Goal: Task Accomplishment & Management: Manage account settings

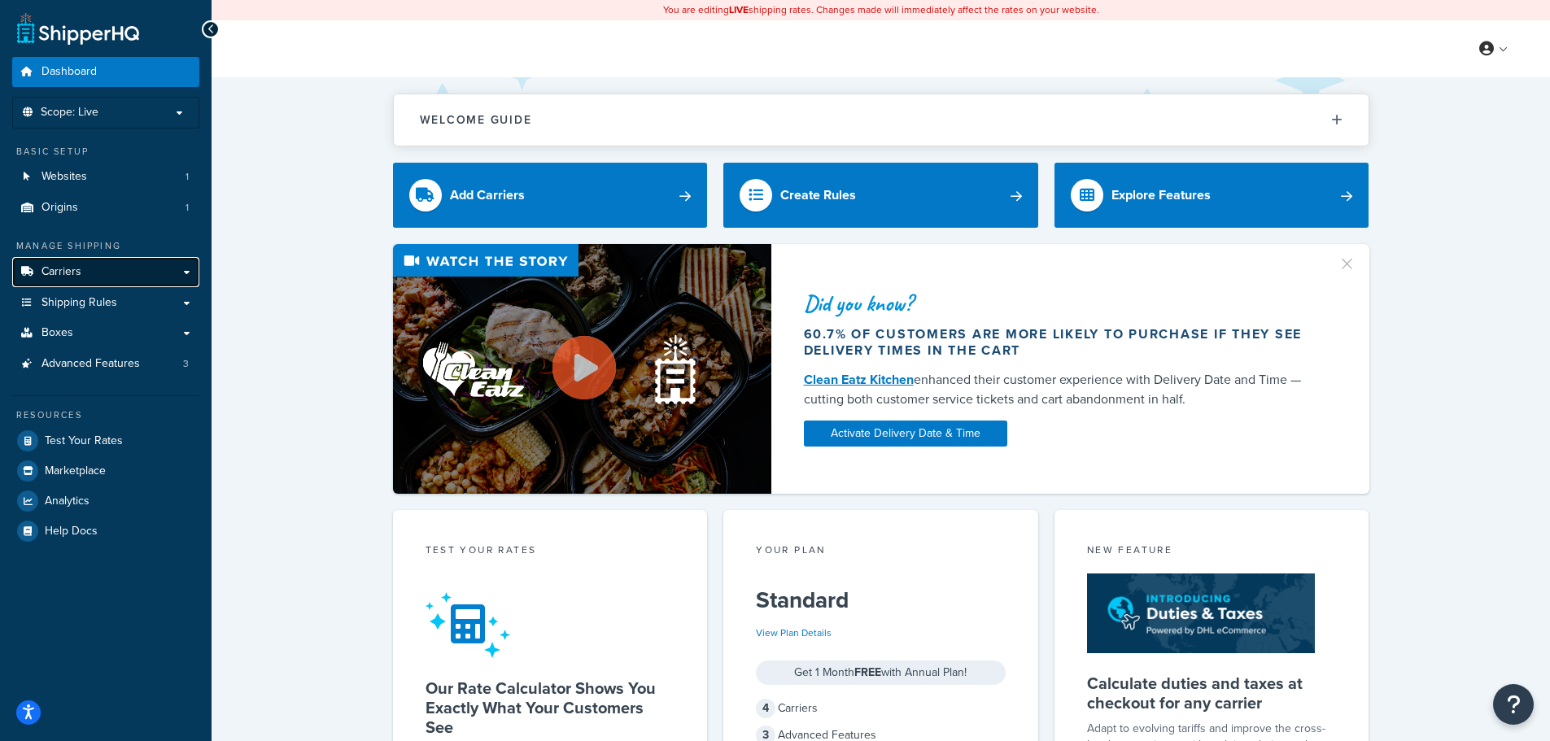
click at [47, 272] on span "Carriers" at bounding box center [61, 272] width 40 height 14
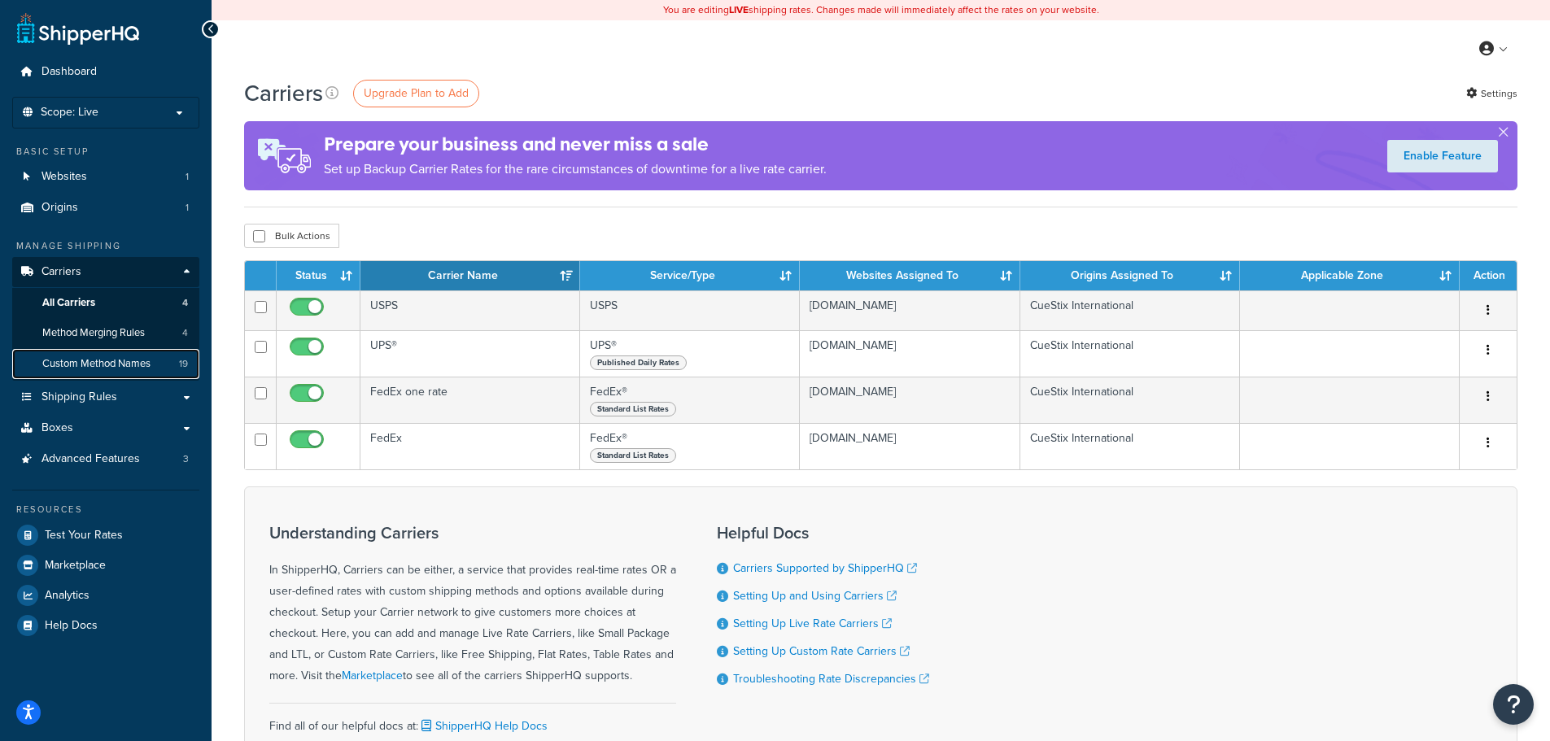
click at [129, 360] on span "Custom Method Names" at bounding box center [96, 364] width 108 height 14
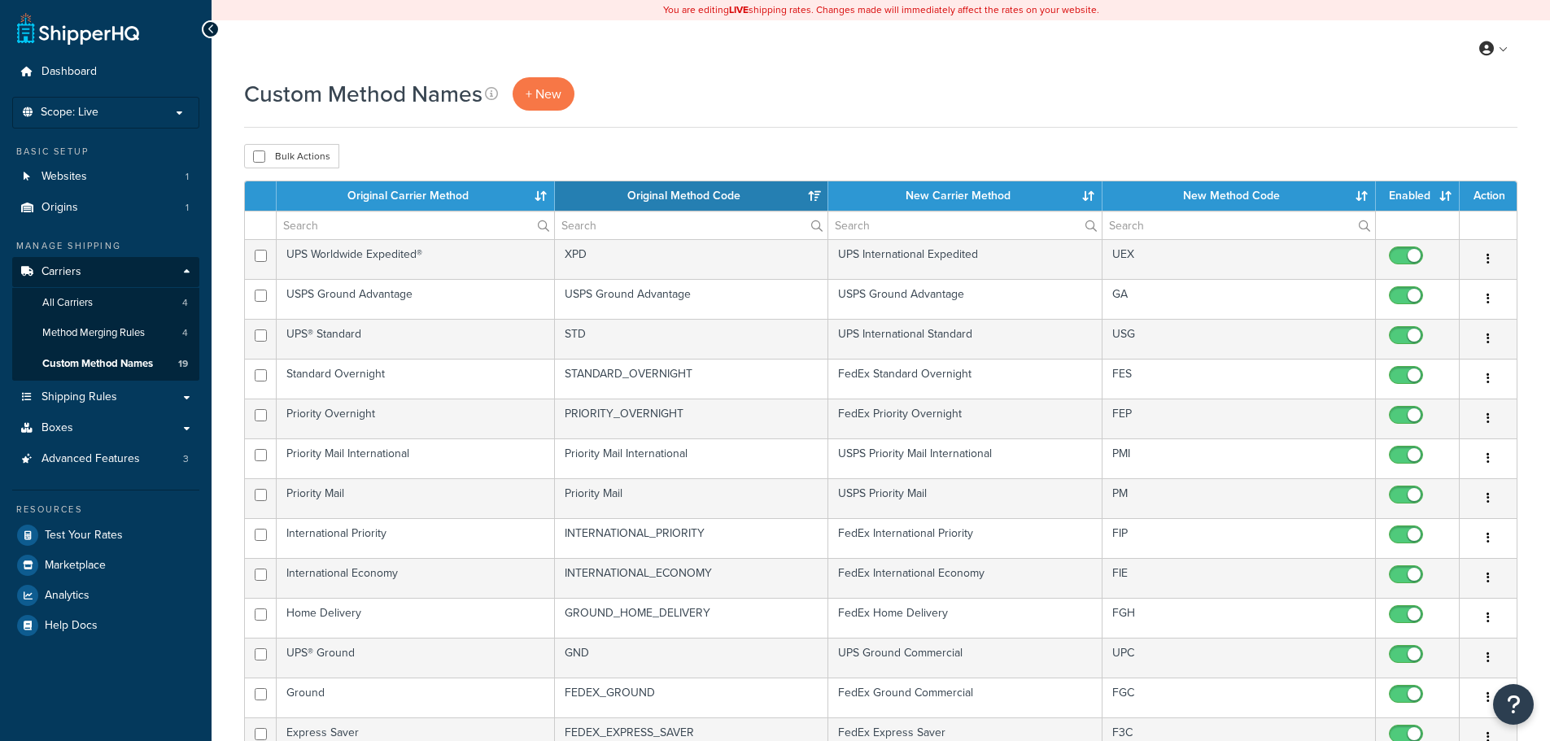
select select "15"
click at [928, 199] on th "New Carrier Method" at bounding box center [964, 195] width 273 height 29
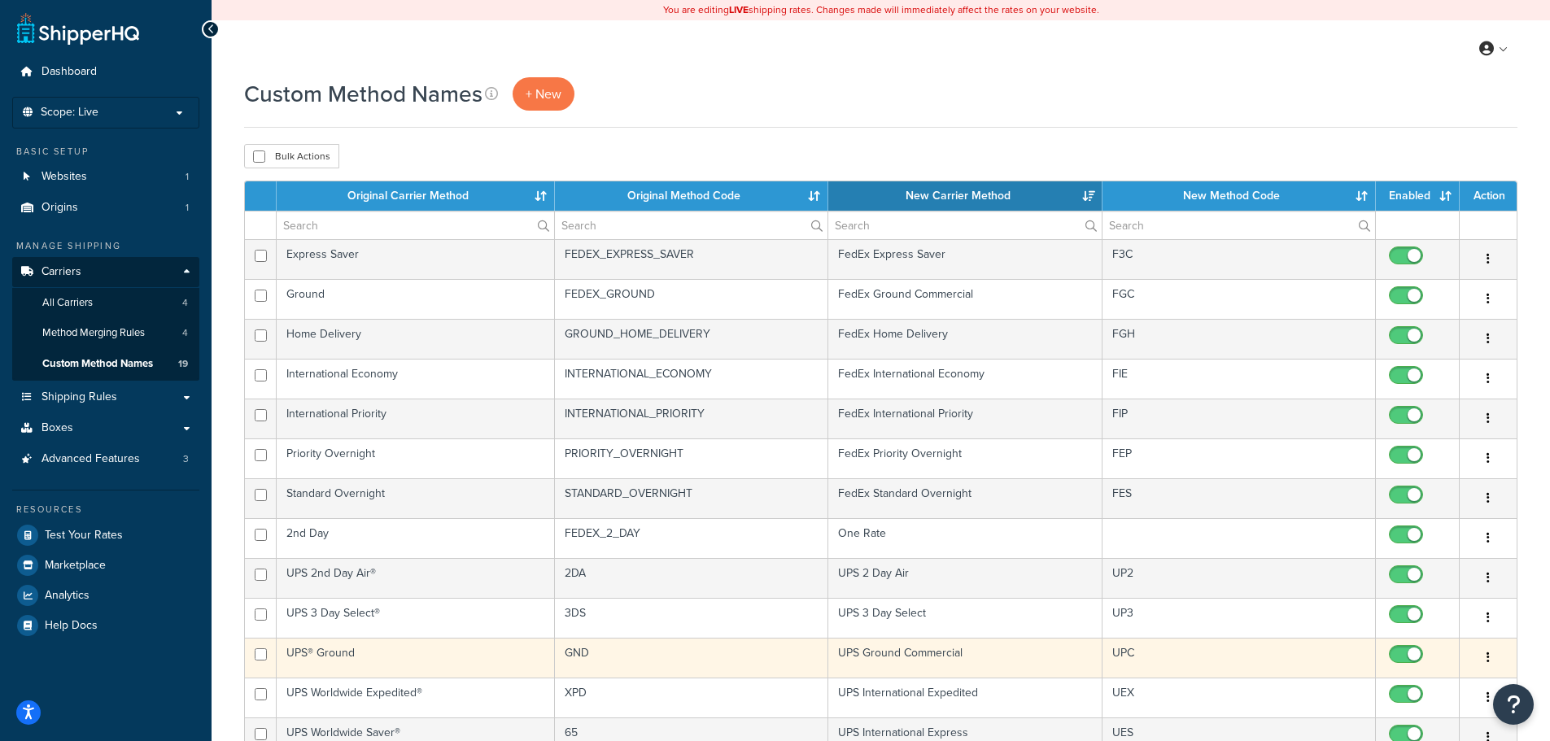
click at [1488, 657] on icon "button" at bounding box center [1488, 657] width 3 height 11
click at [1391, 688] on link "Edit" at bounding box center [1422, 690] width 129 height 33
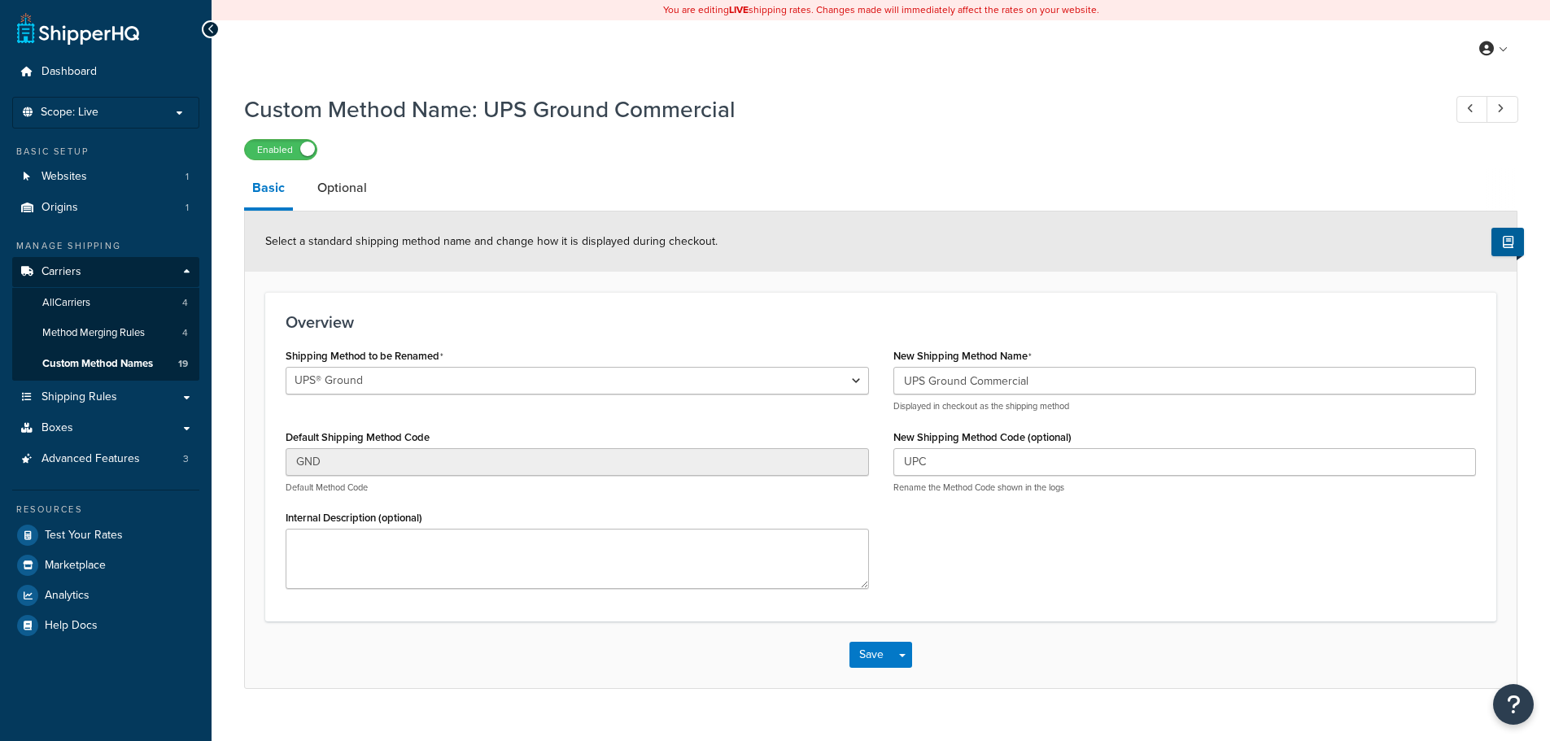
select select "695327"
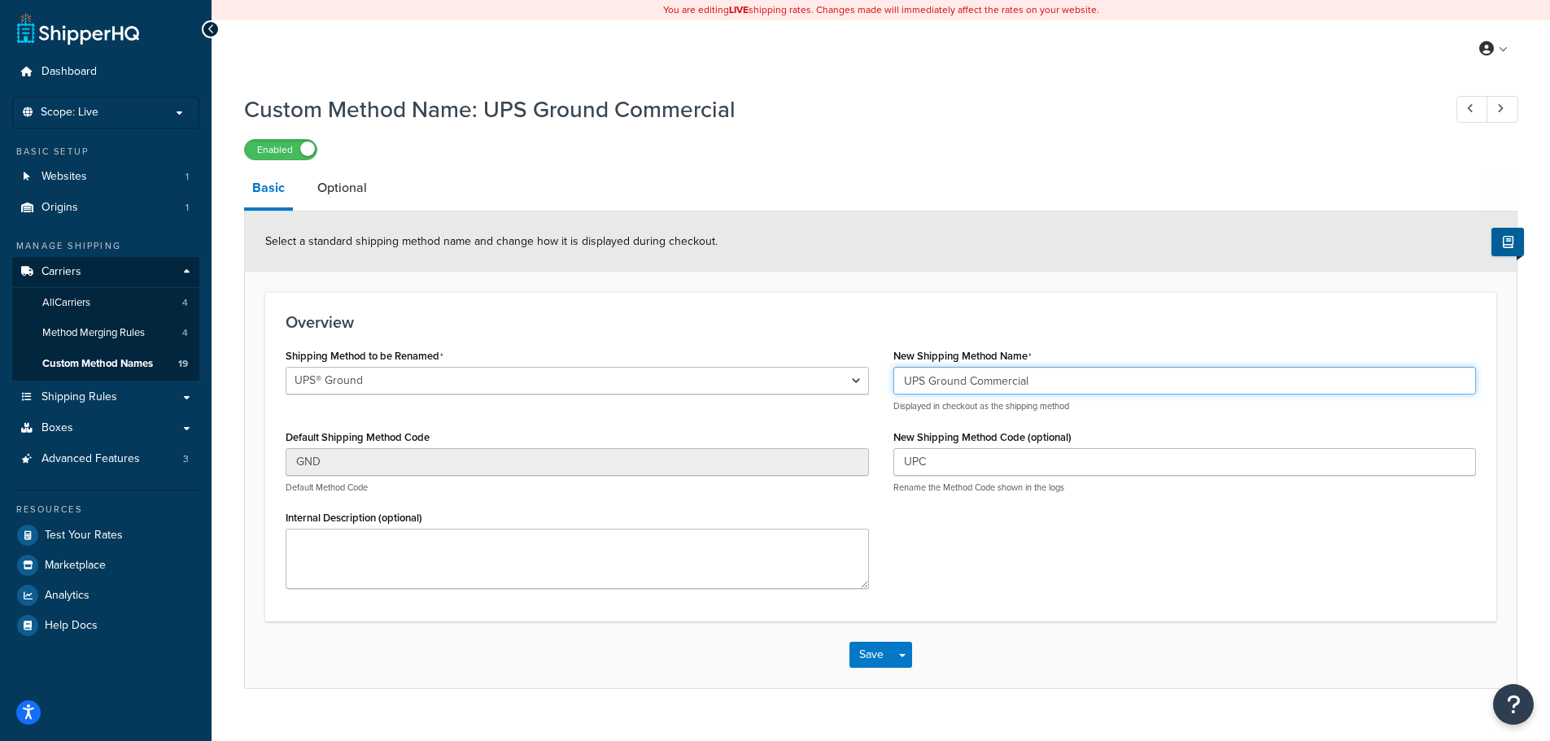
drag, startPoint x: 1043, startPoint y: 382, endPoint x: 567, endPoint y: 342, distance: 477.7
click at [567, 342] on div "Overview Shipping Method to be Renamed Ground Home Delivery Priority Overnight …" at bounding box center [880, 457] width 1231 height 330
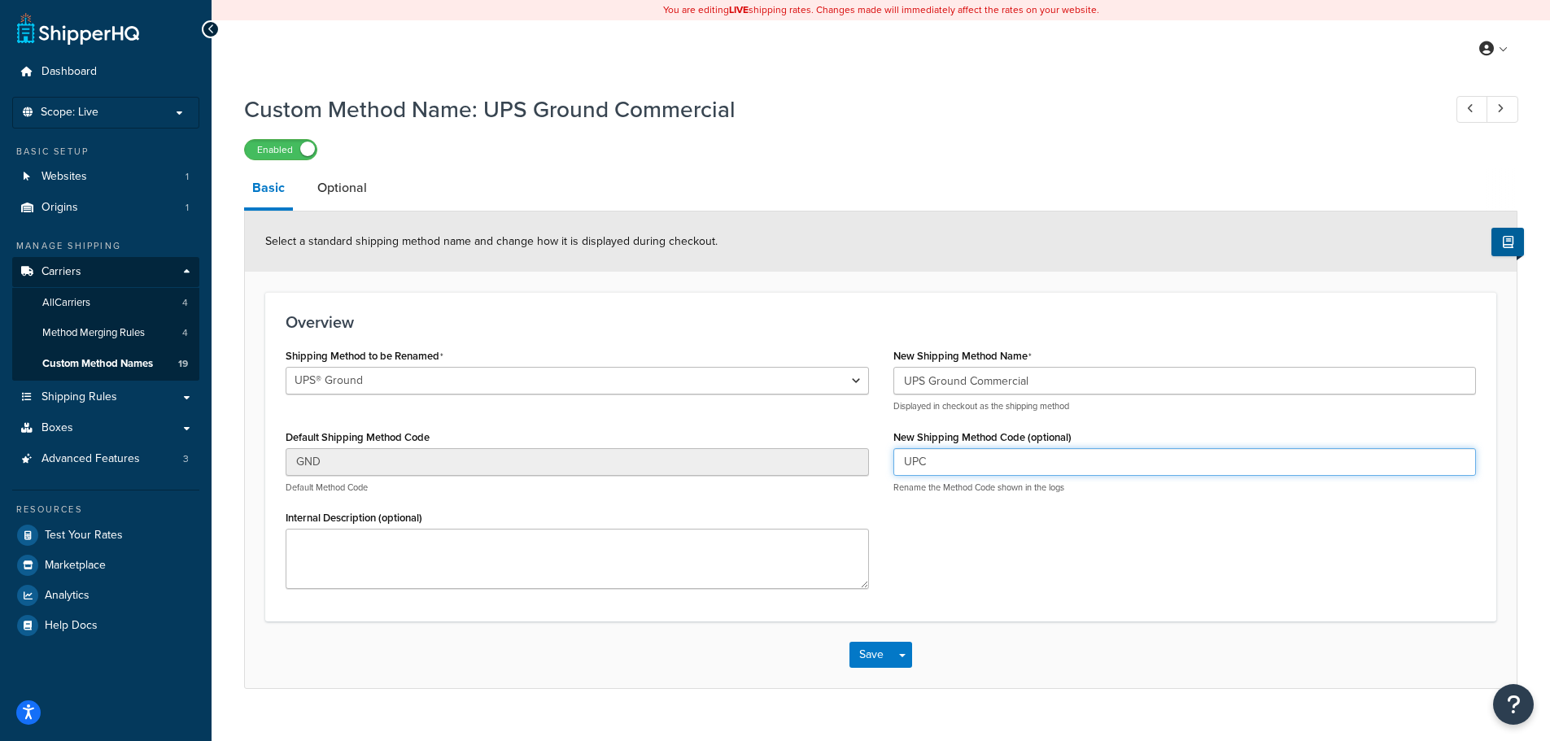
drag, startPoint x: 945, startPoint y: 461, endPoint x: 893, endPoint y: 460, distance: 51.3
click at [893, 460] on input "UPC" at bounding box center [1184, 462] width 583 height 28
paste input "S Ground Commercial"
type input "UPS Ground Commercial"
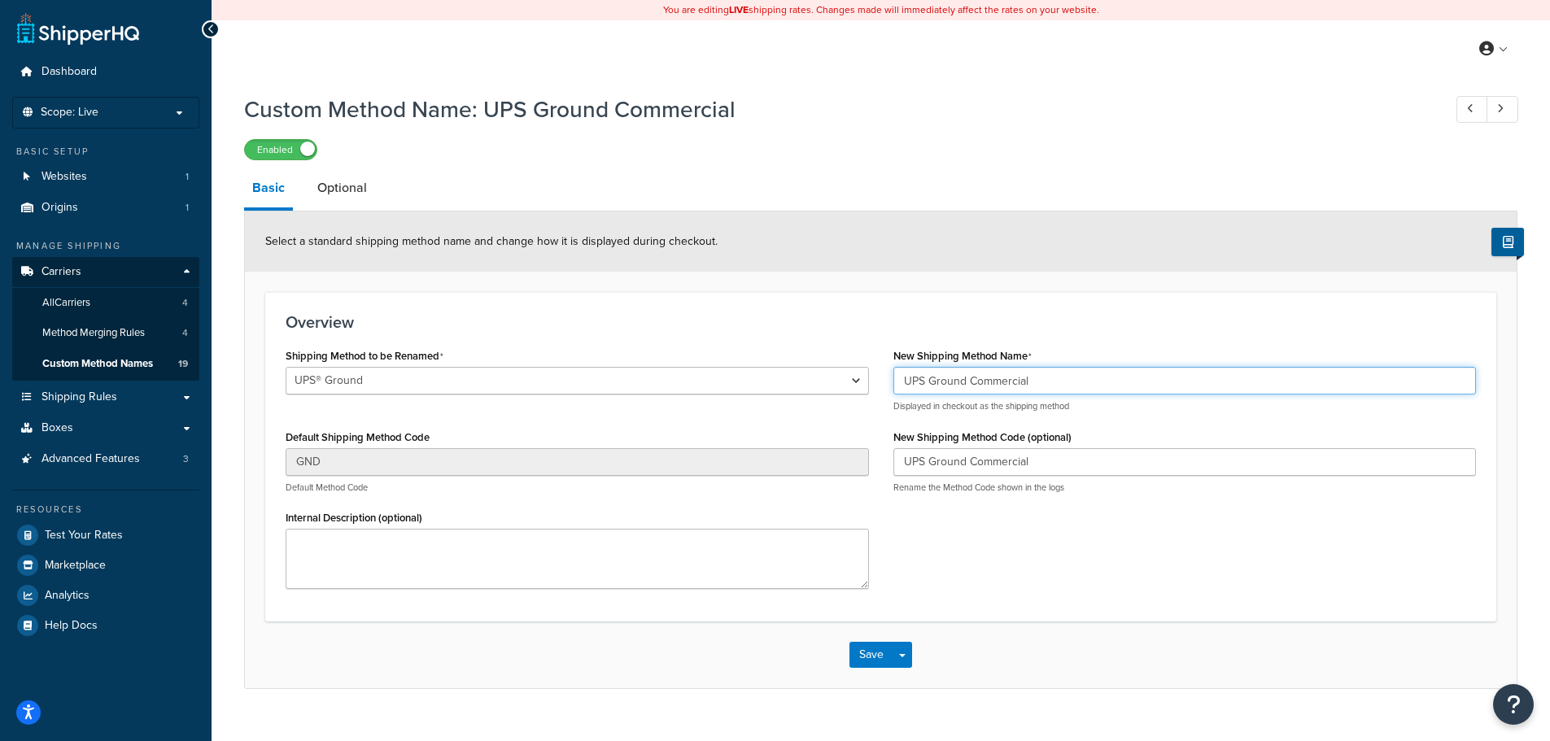
drag, startPoint x: 1068, startPoint y: 383, endPoint x: 641, endPoint y: 318, distance: 431.3
click at [643, 318] on div "Overview Shipping Method to be Renamed Ground Home Delivery Priority Overnight …" at bounding box center [880, 457] width 1231 height 330
type input "UPC"
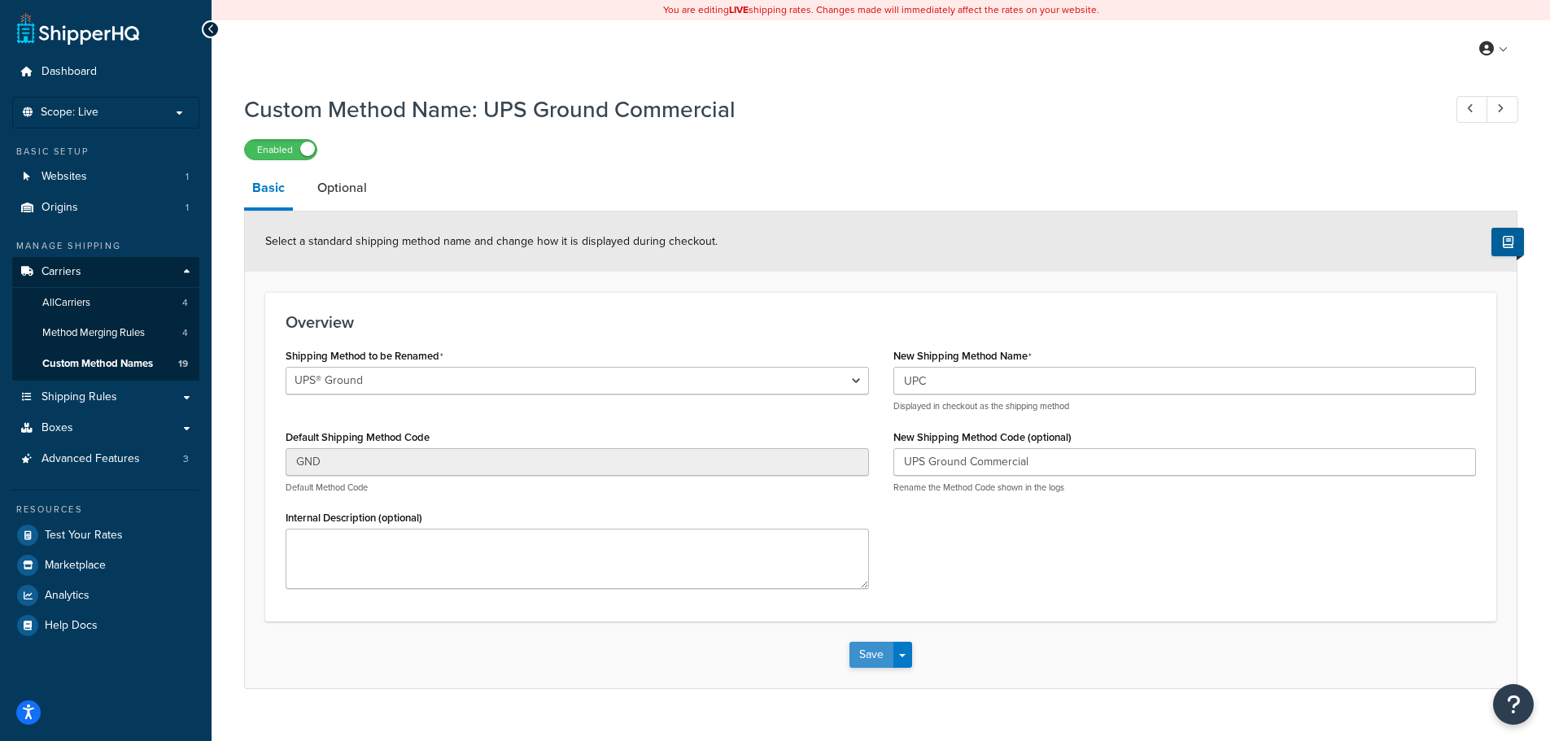
click at [861, 657] on button "Save" at bounding box center [871, 655] width 44 height 26
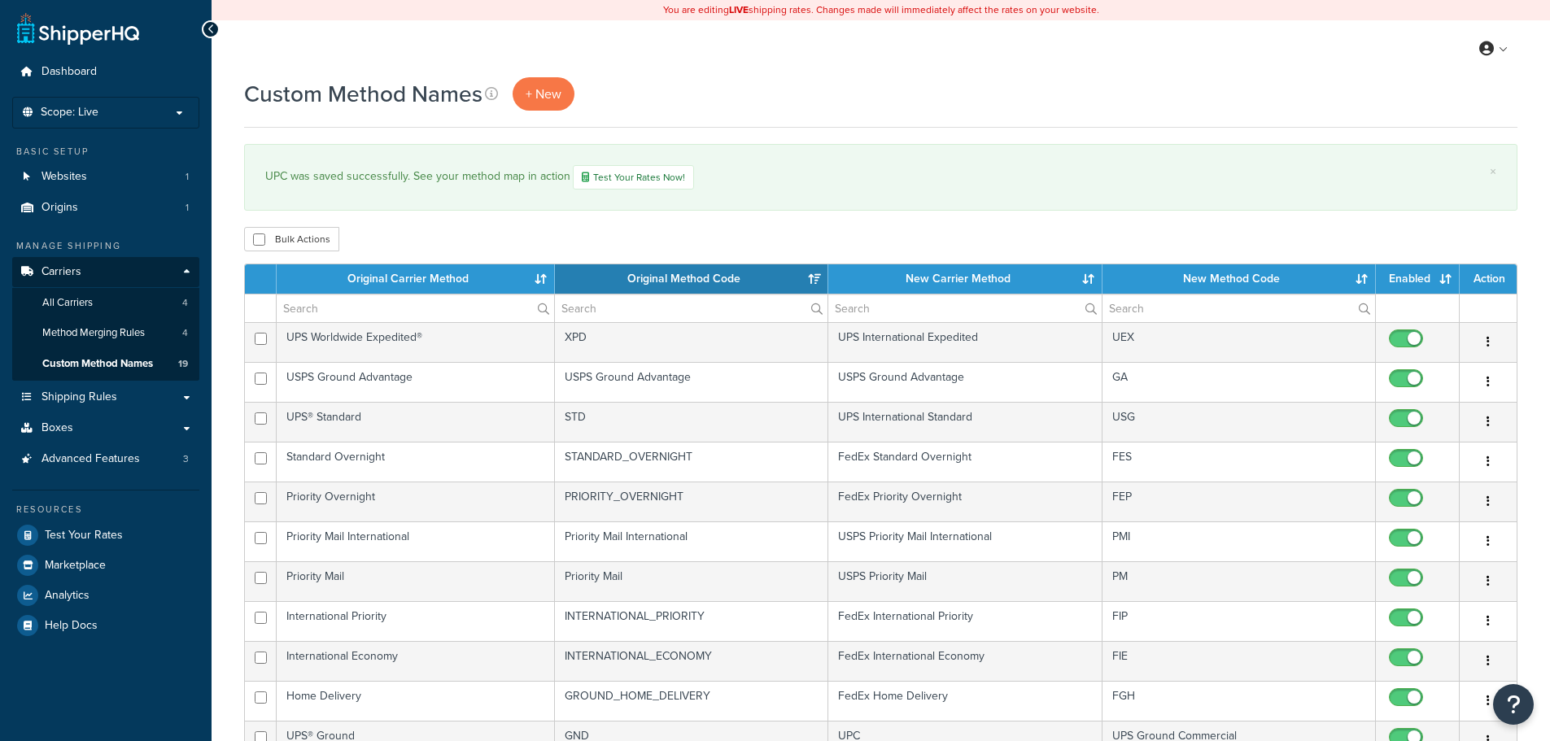
select select "15"
